Goal: Use online tool/utility: Use online tool/utility

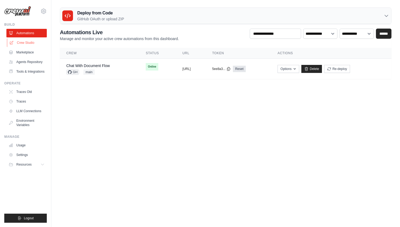
click at [33, 43] on link "Crew Studio" at bounding box center [27, 43] width 40 height 9
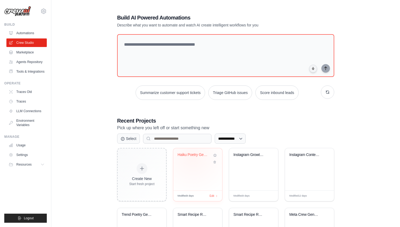
click at [193, 158] on div "Haiku Poetry Generator" at bounding box center [194, 156] width 32 height 7
